Goal: Transaction & Acquisition: Purchase product/service

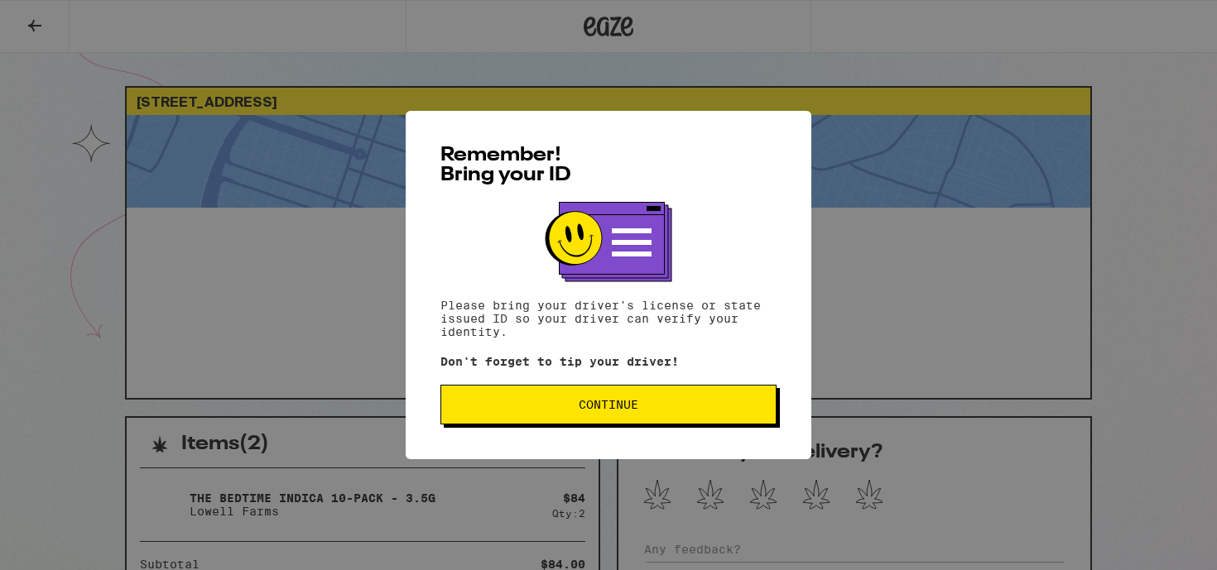
click at [654, 405] on span "Continue" at bounding box center [608, 405] width 308 height 12
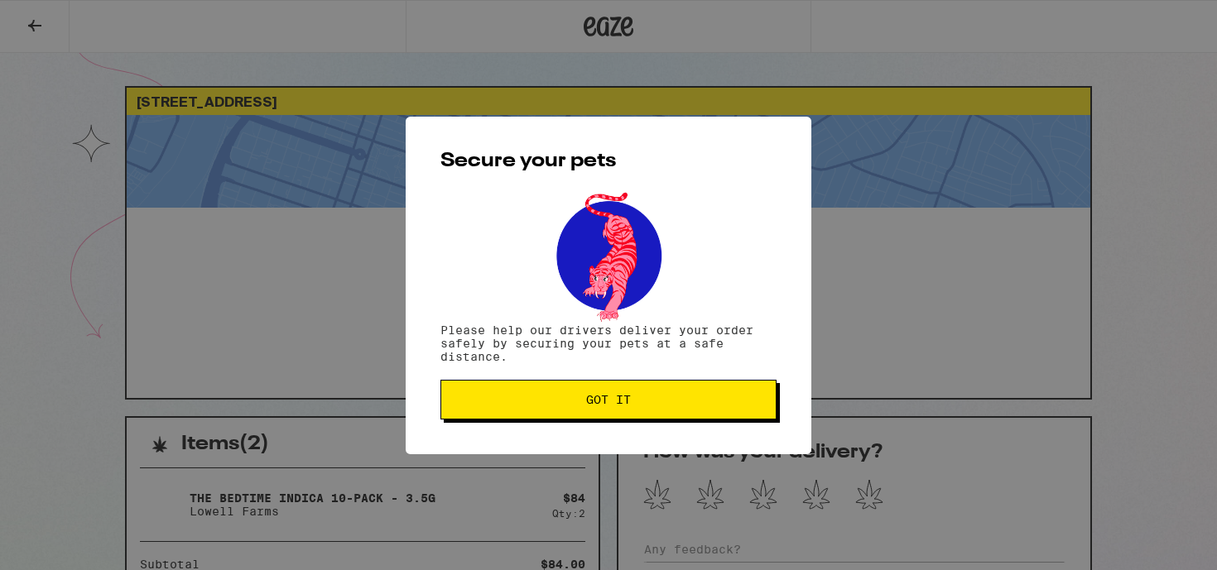
click at [665, 451] on div "Secure your pets Please help our drivers deliver your order safely by securing …" at bounding box center [609, 286] width 406 height 338
click at [631, 408] on button "Got it" at bounding box center [608, 400] width 336 height 40
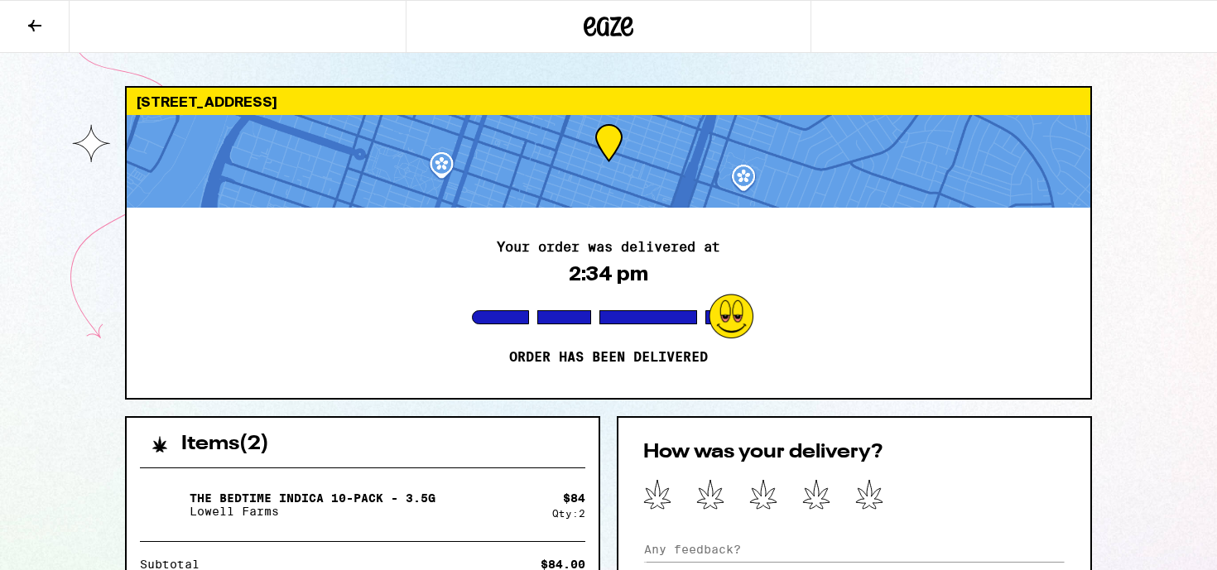
click at [617, 31] on icon at bounding box center [609, 27] width 50 height 30
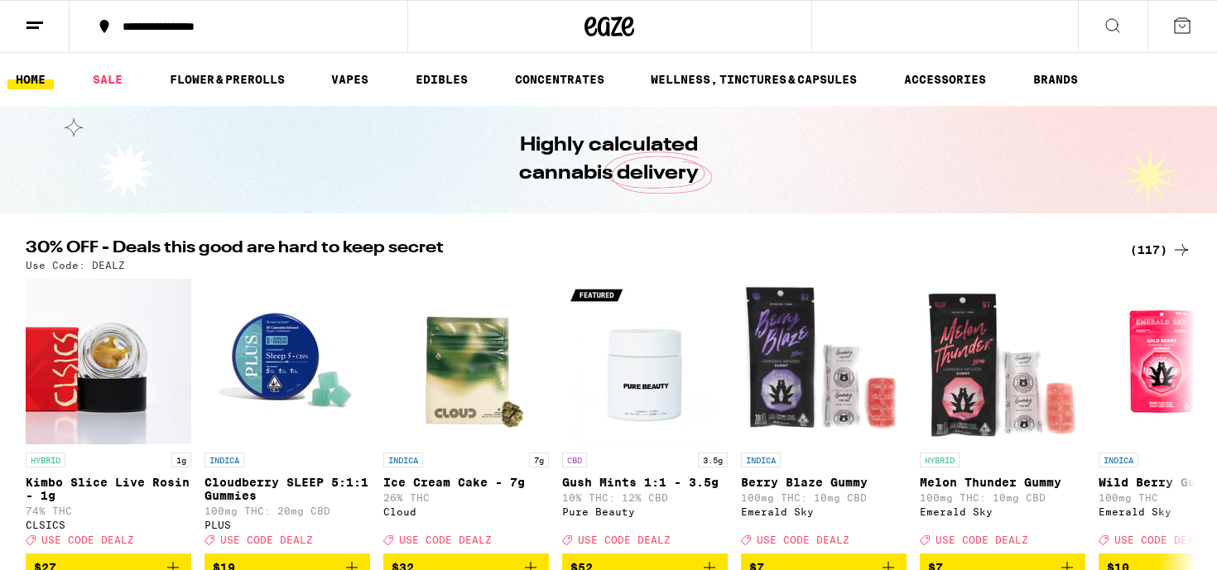
click at [1135, 28] on button at bounding box center [1113, 27] width 70 height 52
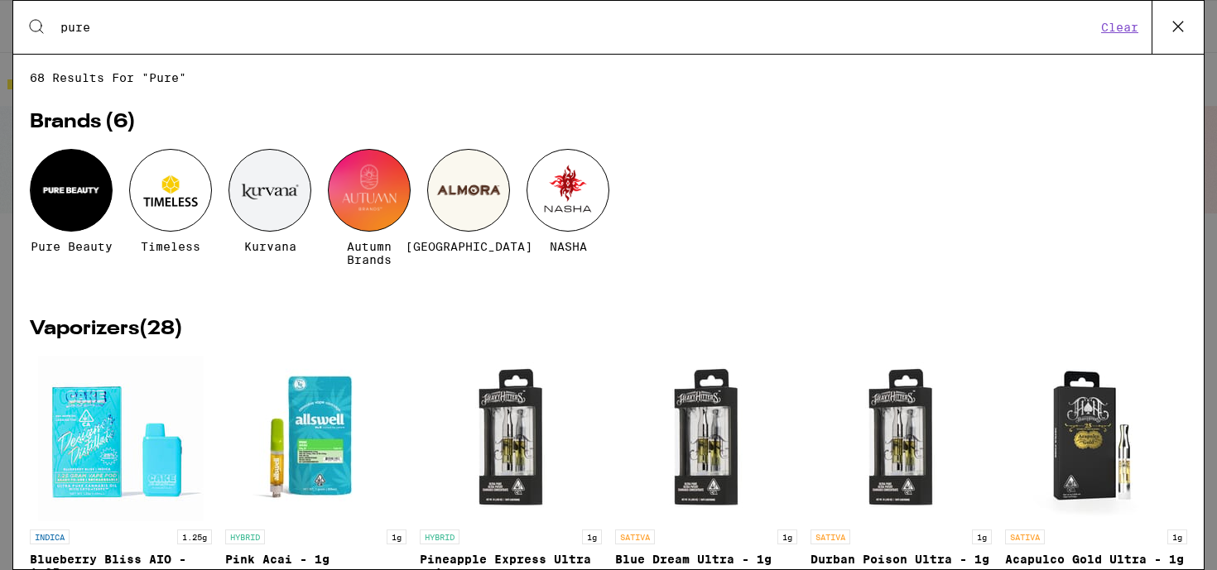
type input "pure"
click at [70, 204] on div at bounding box center [71, 190] width 83 height 83
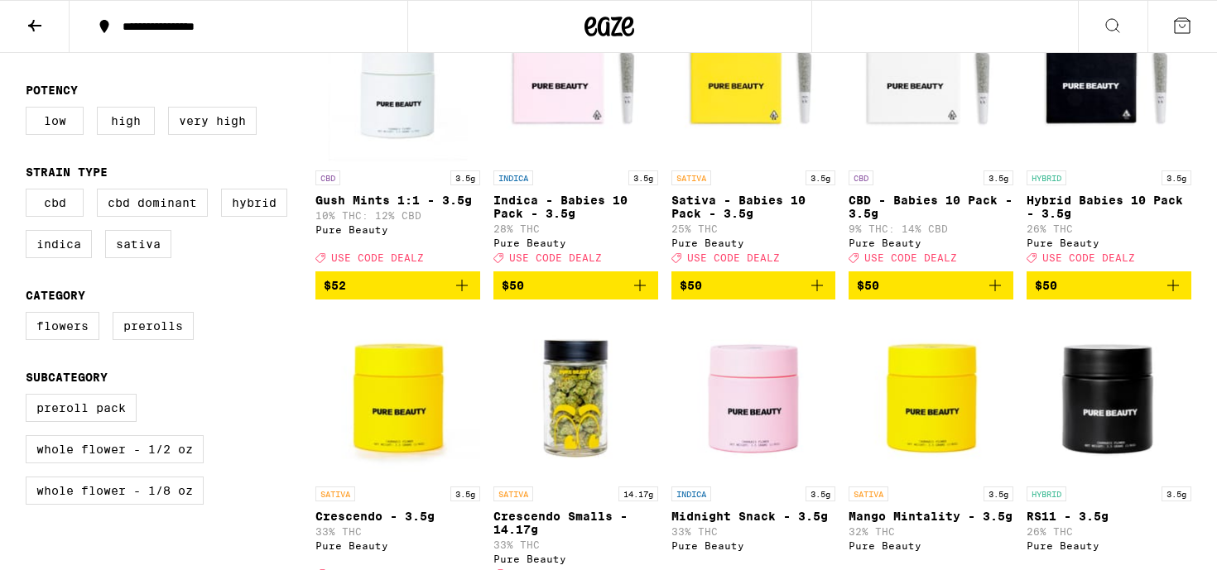
scroll to position [521, 0]
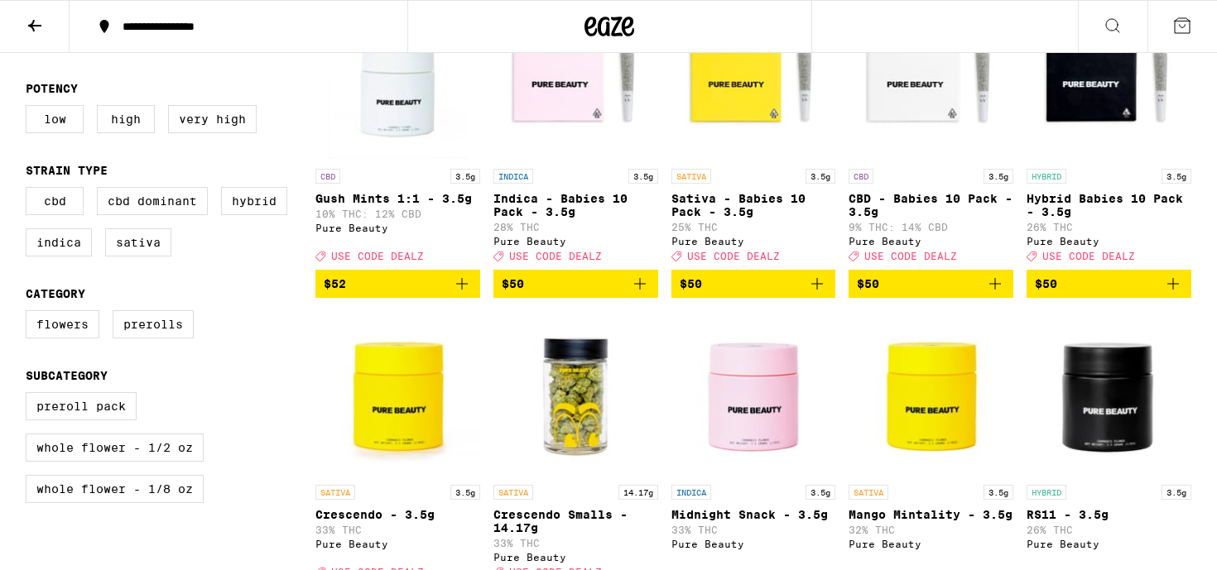
click at [831, 293] on button "$50" at bounding box center [753, 284] width 165 height 28
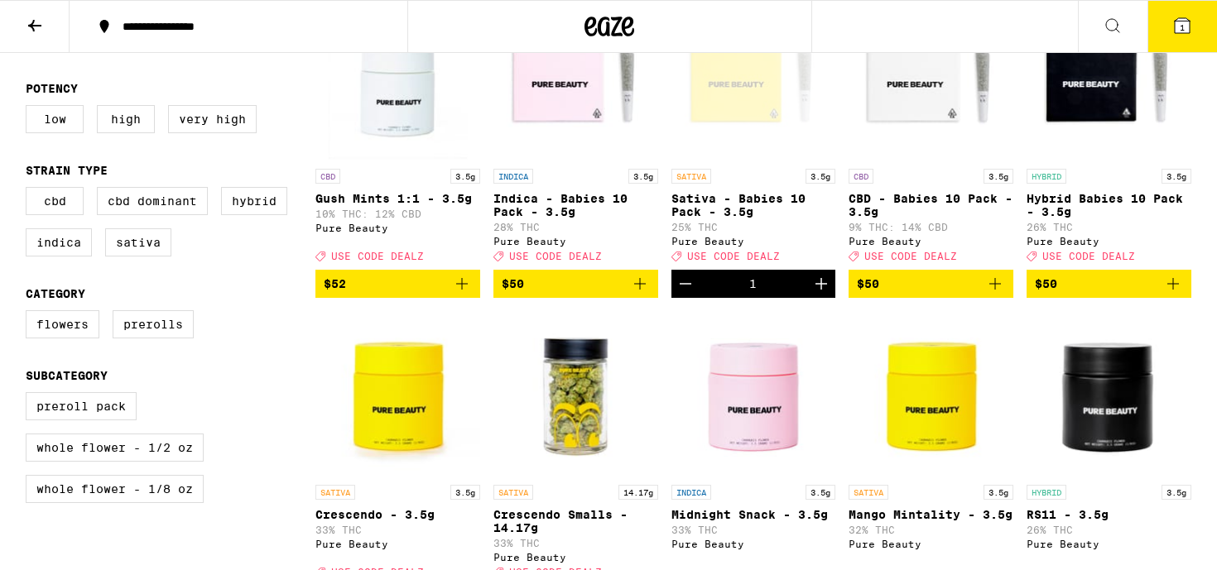
click at [831, 293] on button "Increment" at bounding box center [821, 284] width 28 height 28
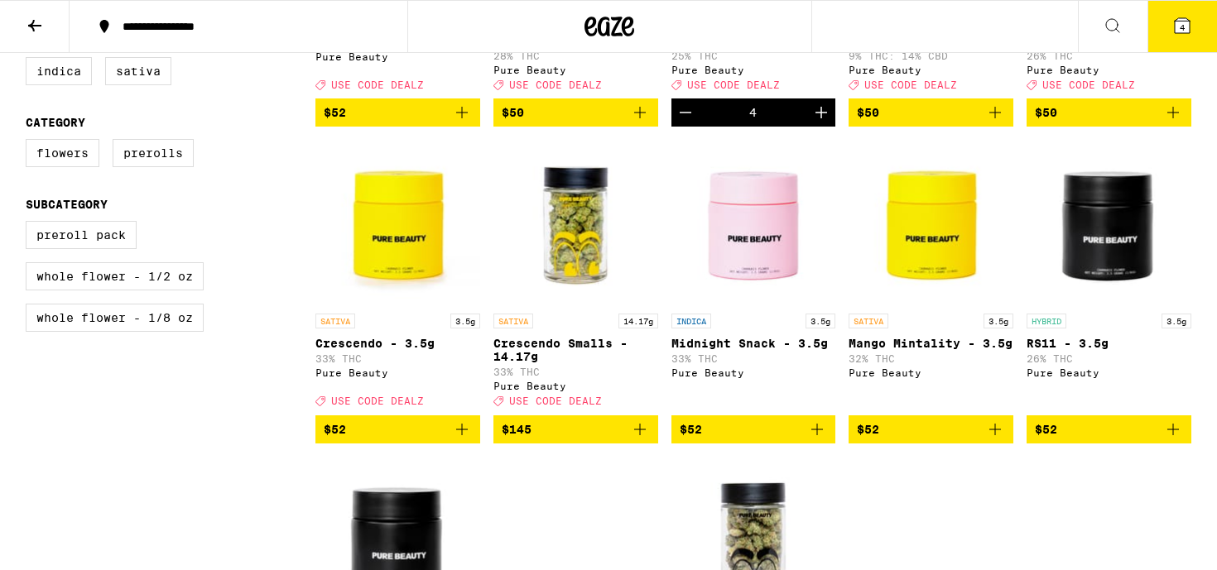
scroll to position [750, 0]
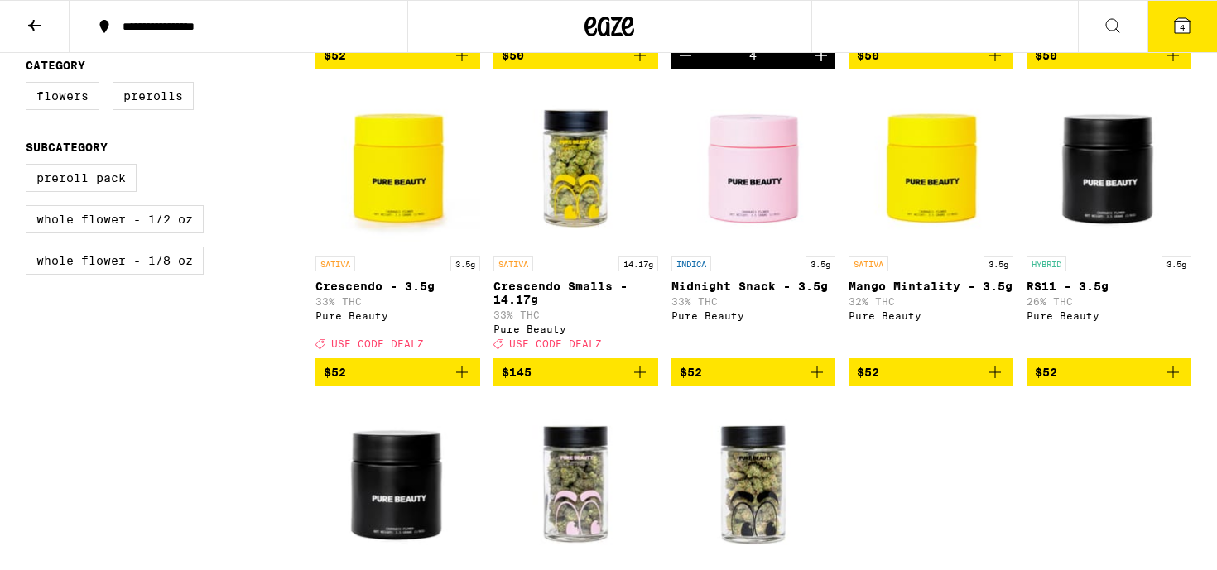
click at [1186, 33] on icon at bounding box center [1182, 26] width 20 height 20
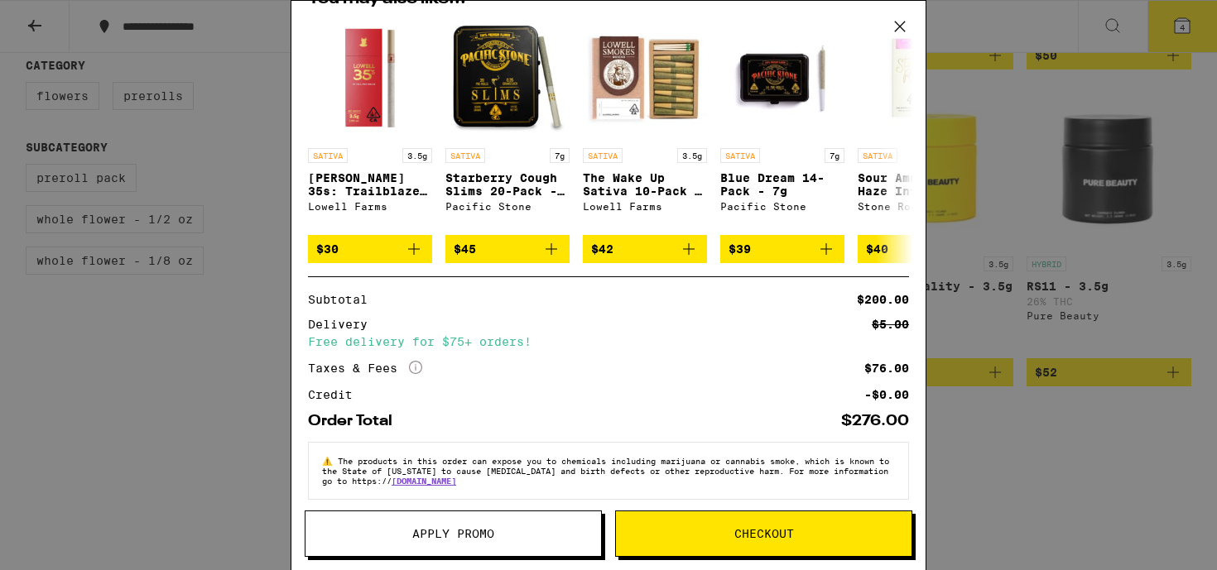
scroll to position [147, 0]
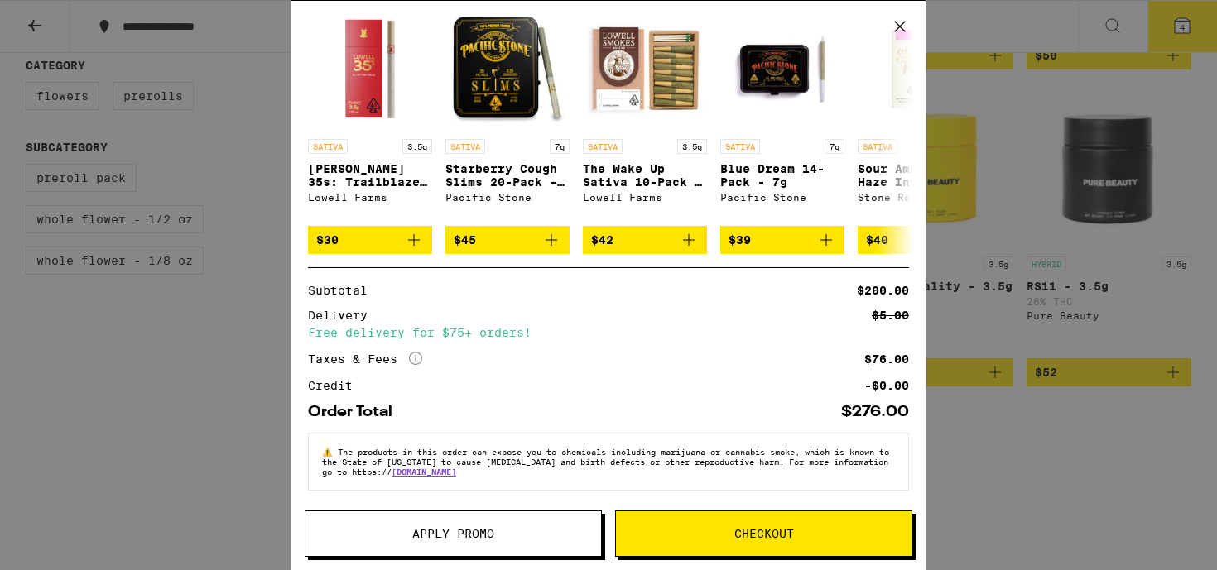
click at [490, 544] on button "Apply Promo" at bounding box center [453, 534] width 297 height 46
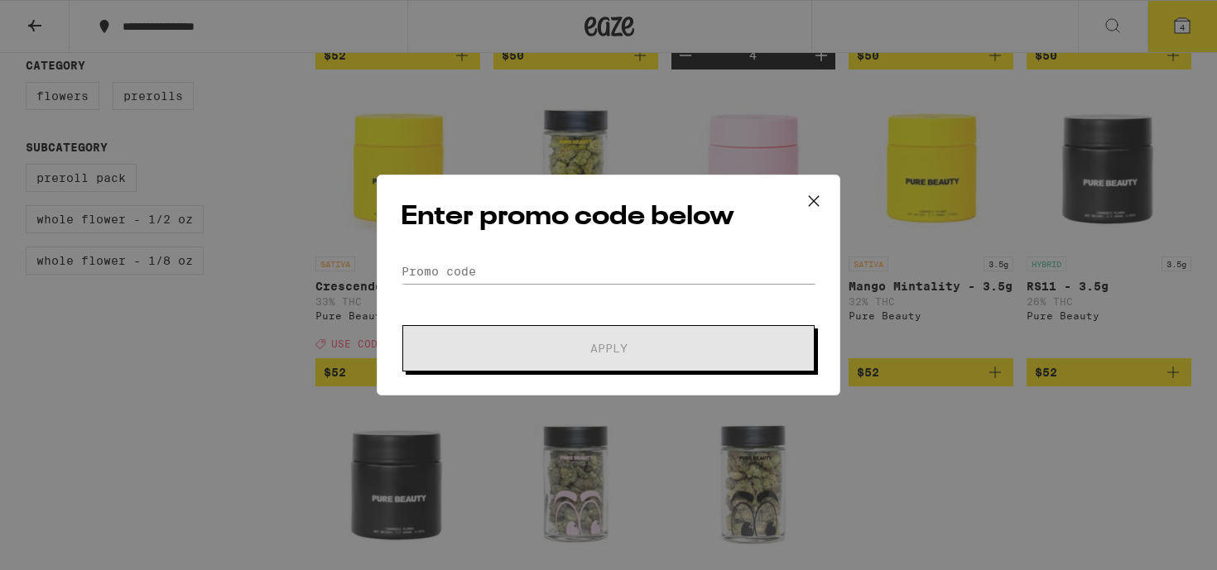
click at [420, 295] on form "Promo Code Apply" at bounding box center [609, 315] width 416 height 113
click at [414, 271] on input "Promo Code" at bounding box center [609, 271] width 416 height 25
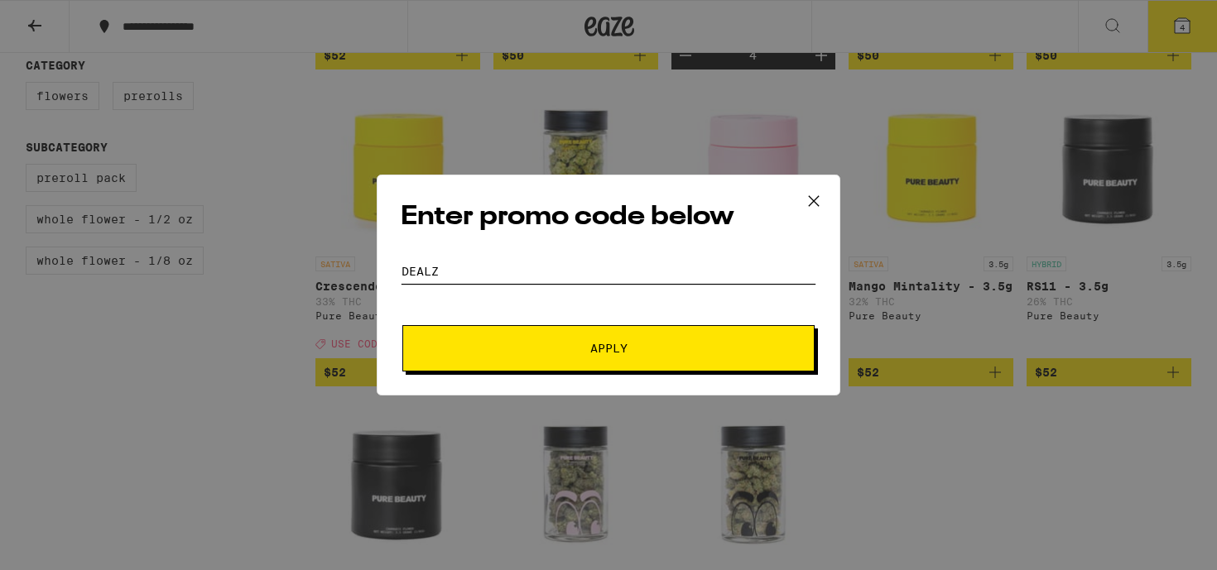
type input "DEALZ"
click at [528, 337] on button "Apply" at bounding box center [608, 348] width 412 height 46
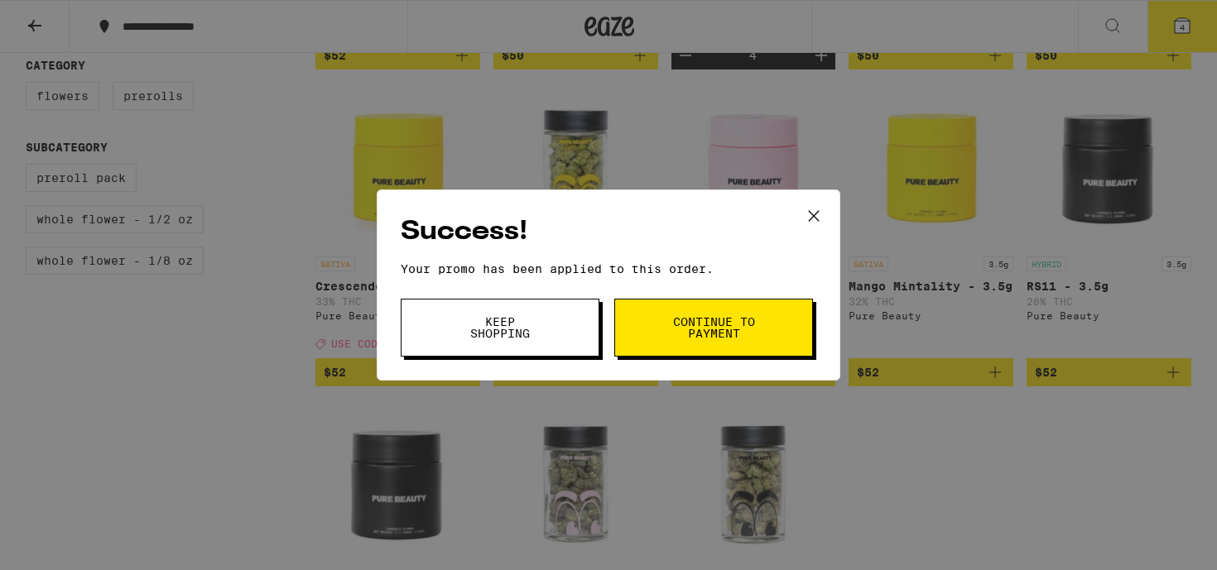
click at [688, 343] on button "Continue to payment" at bounding box center [713, 328] width 199 height 58
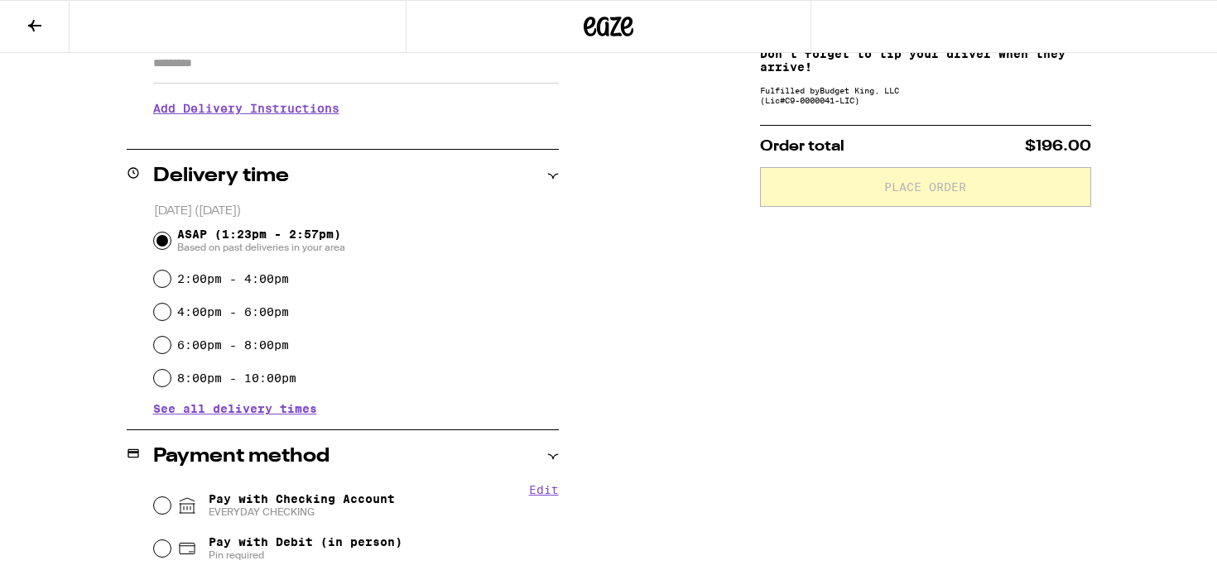
scroll to position [316, 0]
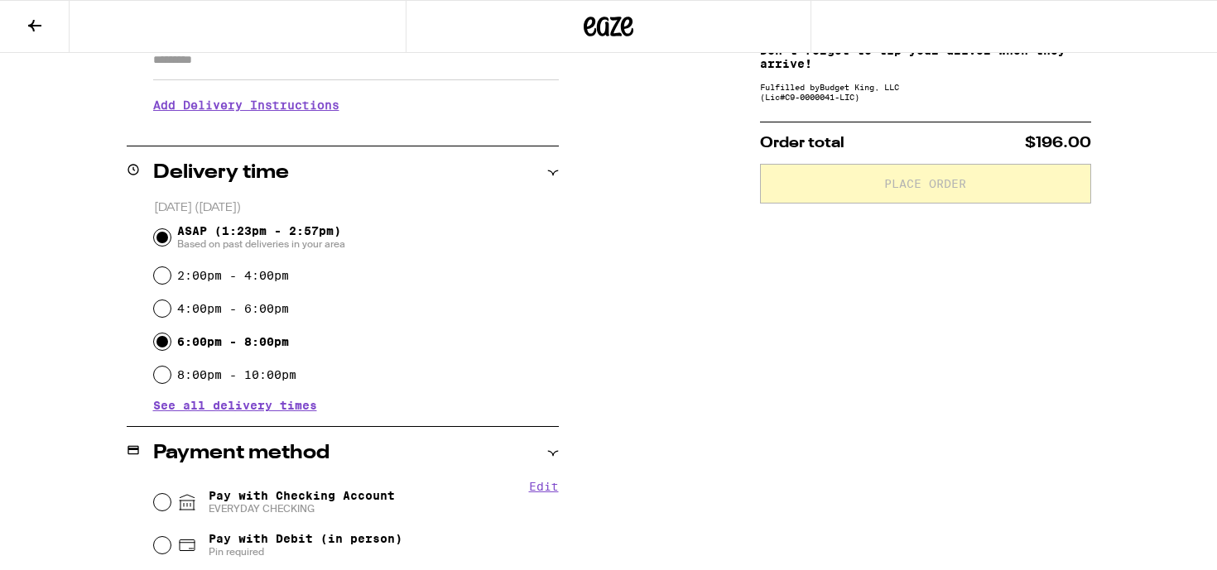
click at [155, 347] on input "6:00pm - 8:00pm" at bounding box center [162, 342] width 17 height 17
radio input "true"
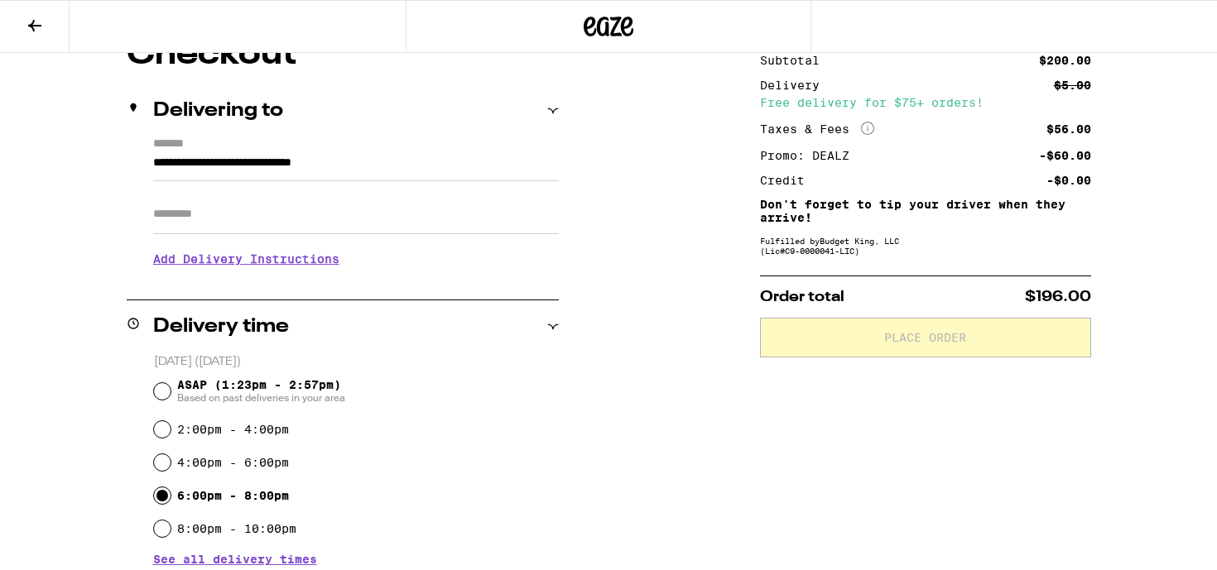
scroll to position [437, 0]
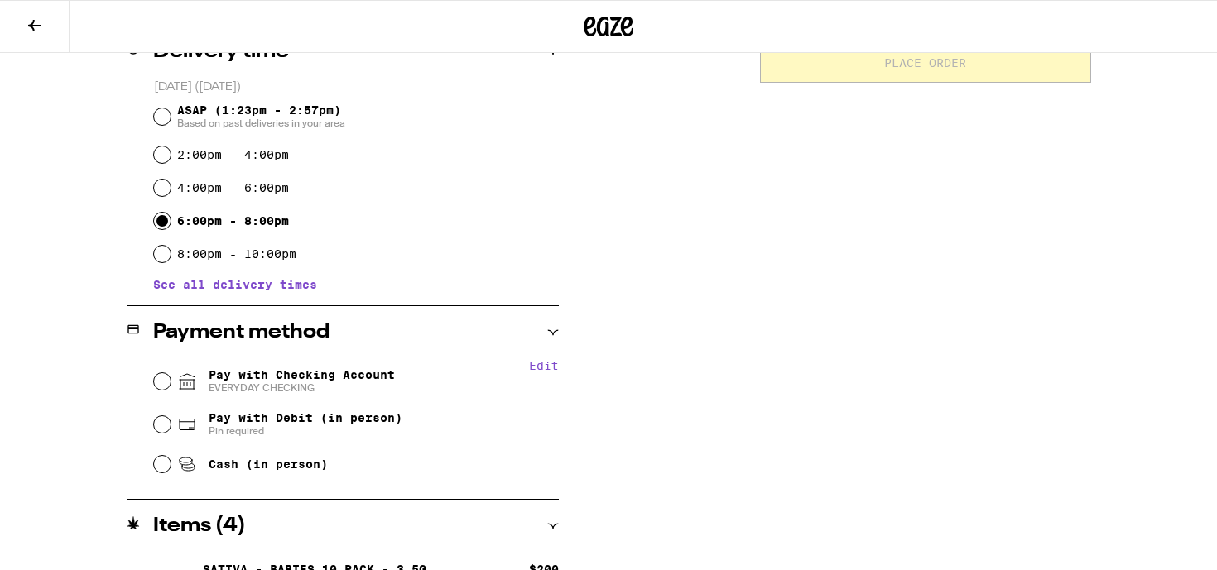
click at [435, 380] on div "Pay with Checking Account EVERYDAY CHECKING" at bounding box center [356, 381] width 405 height 43
click at [166, 377] on input "Pay with Checking Account EVERYDAY CHECKING" at bounding box center [162, 381] width 17 height 17
radio input "true"
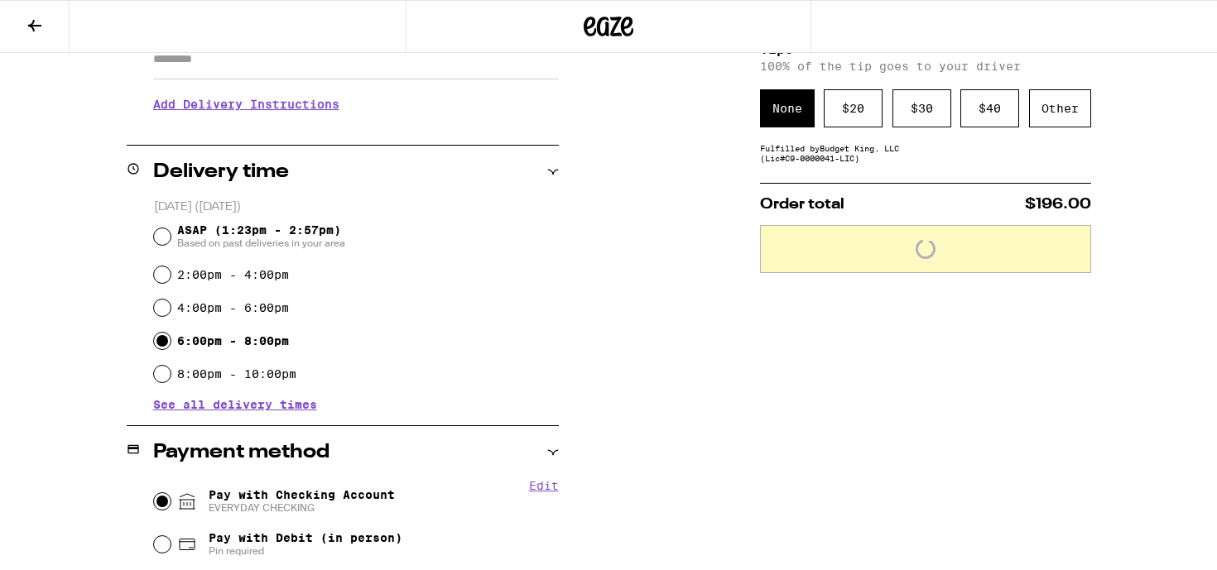
scroll to position [246, 0]
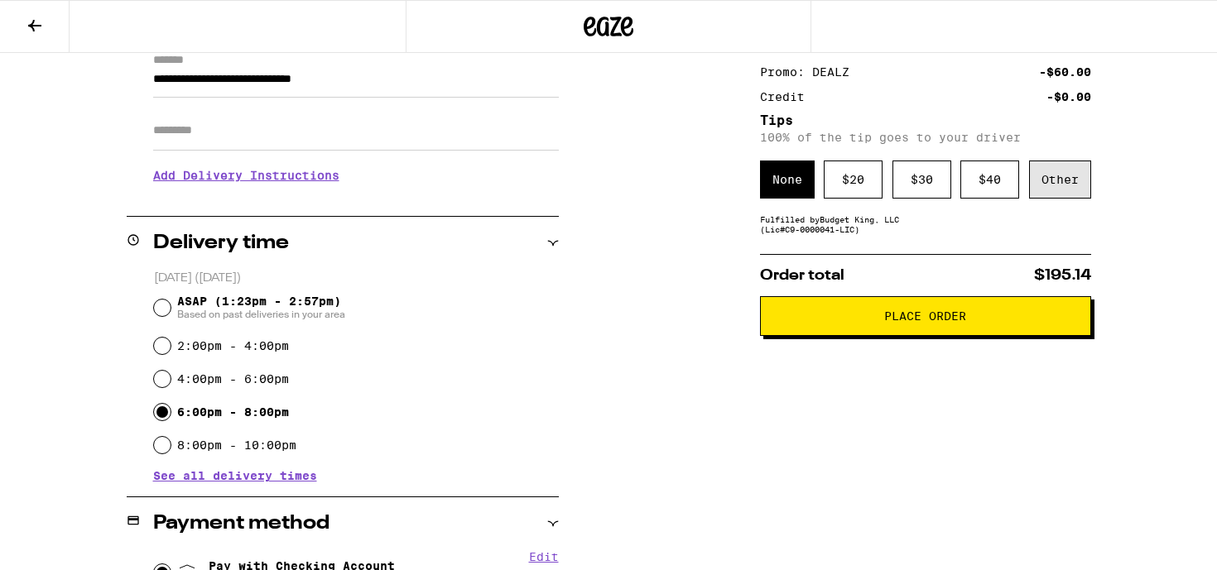
click at [1088, 179] on div "Other" at bounding box center [1060, 180] width 62 height 38
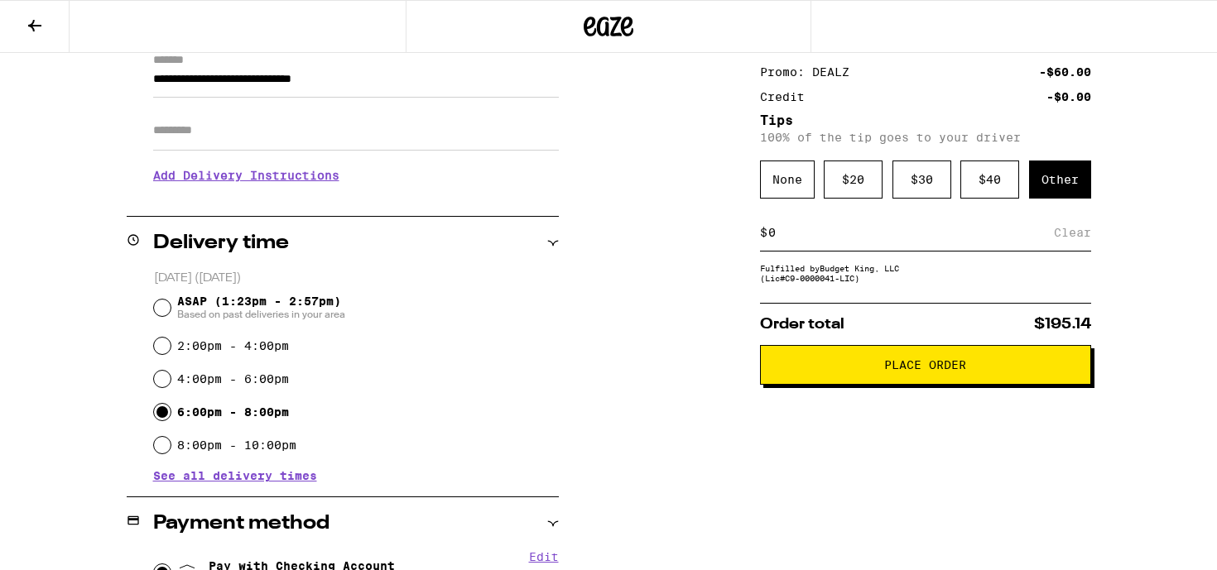
click at [920, 237] on input at bounding box center [910, 232] width 286 height 15
type input "3"
click at [1073, 241] on div "Save" at bounding box center [1076, 232] width 30 height 36
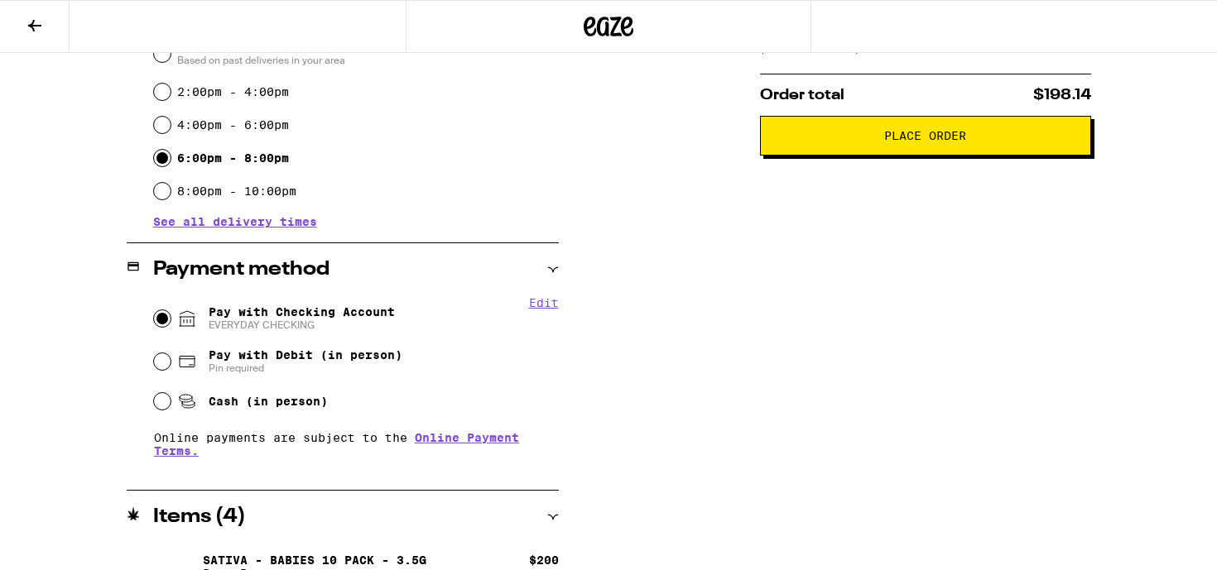
scroll to position [534, 0]
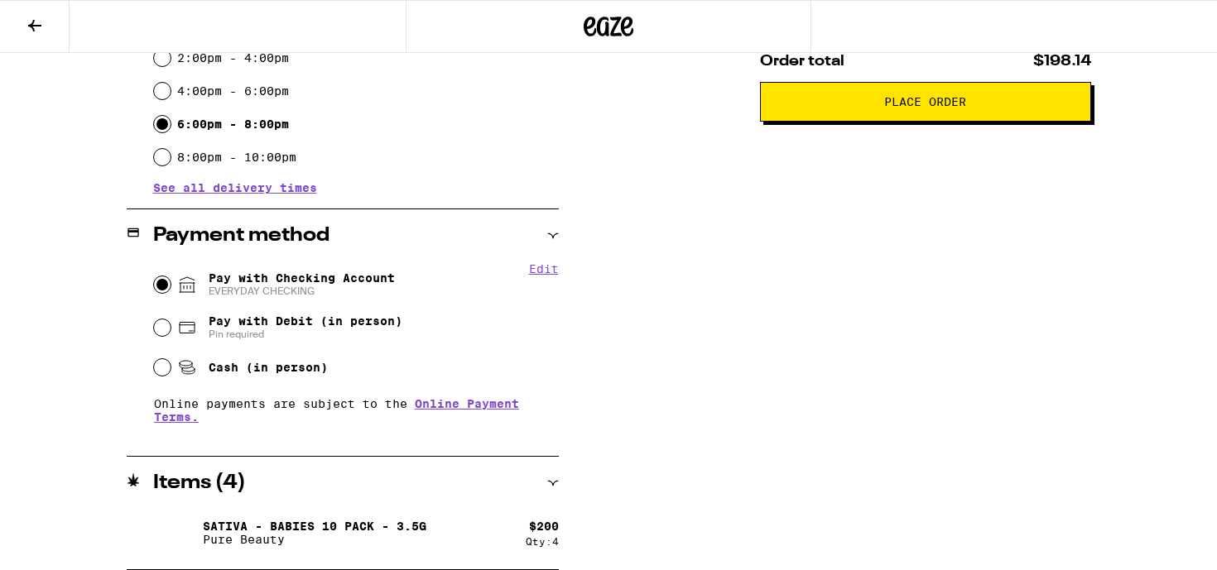
click at [1004, 105] on span "Place Order" at bounding box center [925, 102] width 303 height 12
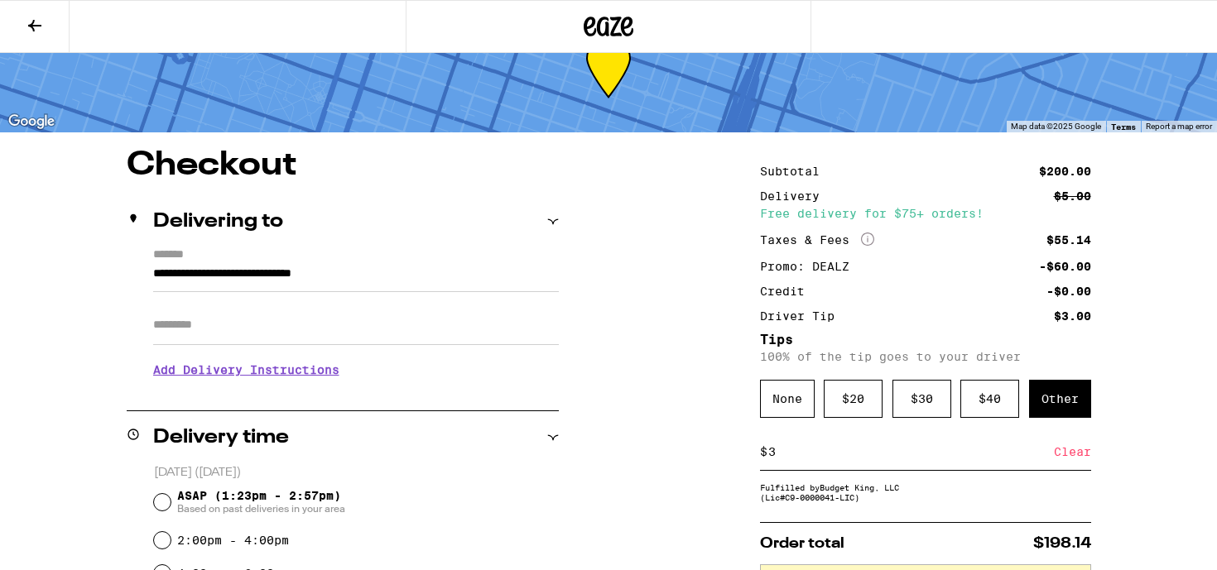
scroll to position [175, 0]
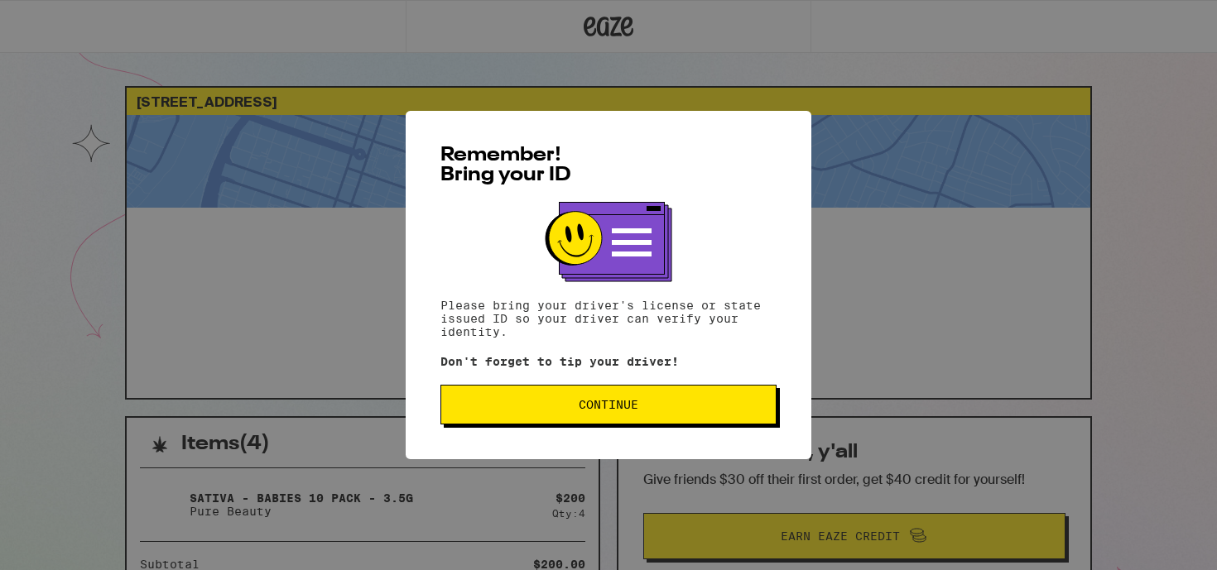
click at [614, 344] on div "Remember! Bring your ID Please bring your driver's license or state issued ID s…" at bounding box center [609, 285] width 406 height 348
click at [633, 374] on div "Remember! Bring your ID Please bring your driver's license or state issued ID s…" at bounding box center [609, 285] width 406 height 348
click at [645, 392] on button "Continue" at bounding box center [608, 405] width 336 height 40
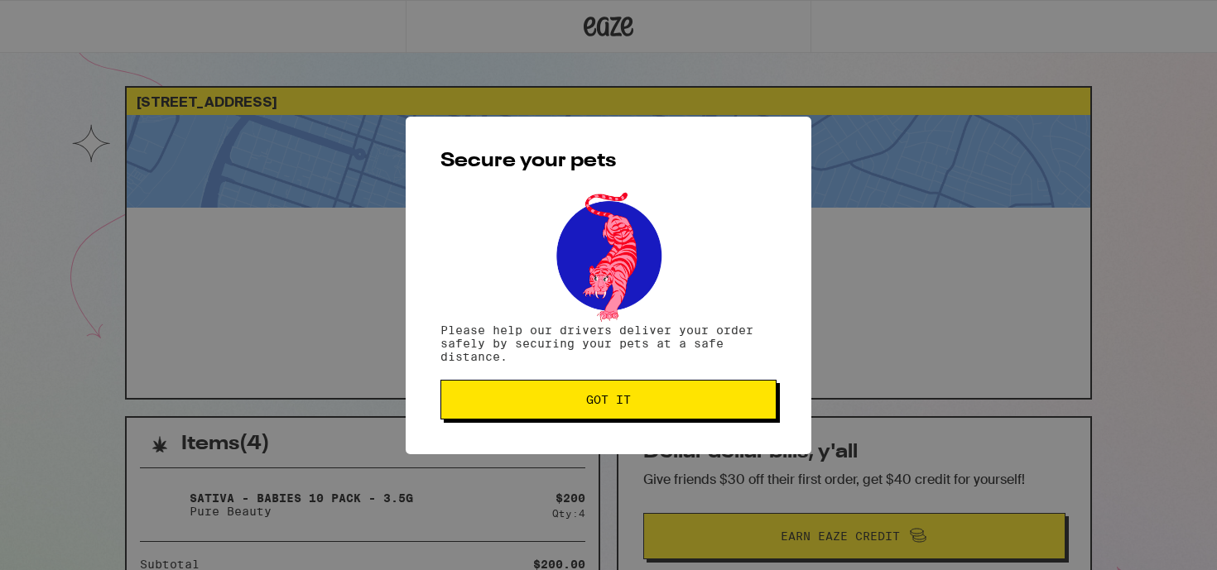
click at [645, 392] on button "Got it" at bounding box center [608, 400] width 336 height 40
